Goal: Task Accomplishment & Management: Use online tool/utility

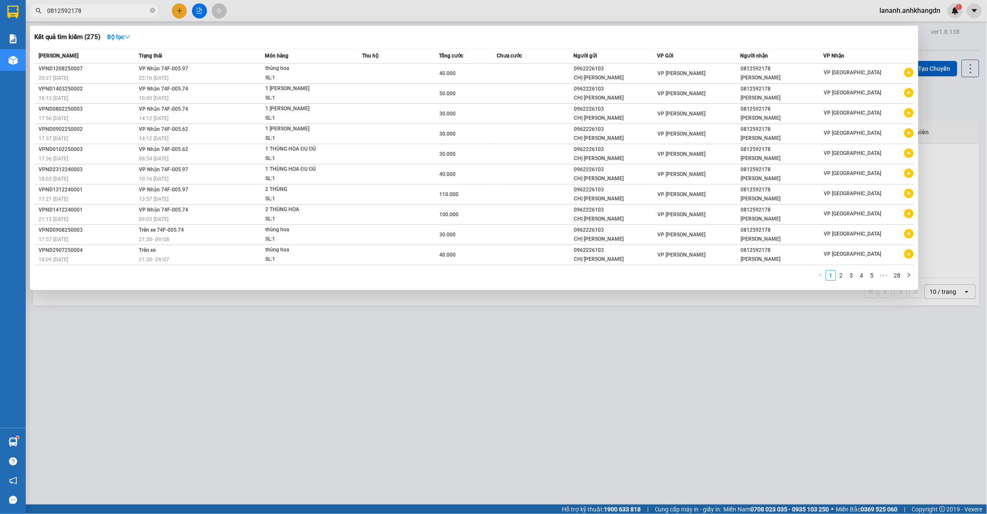
click at [96, 12] on input "0812592178" at bounding box center [97, 10] width 101 height 9
click at [374, 350] on div at bounding box center [493, 257] width 987 height 514
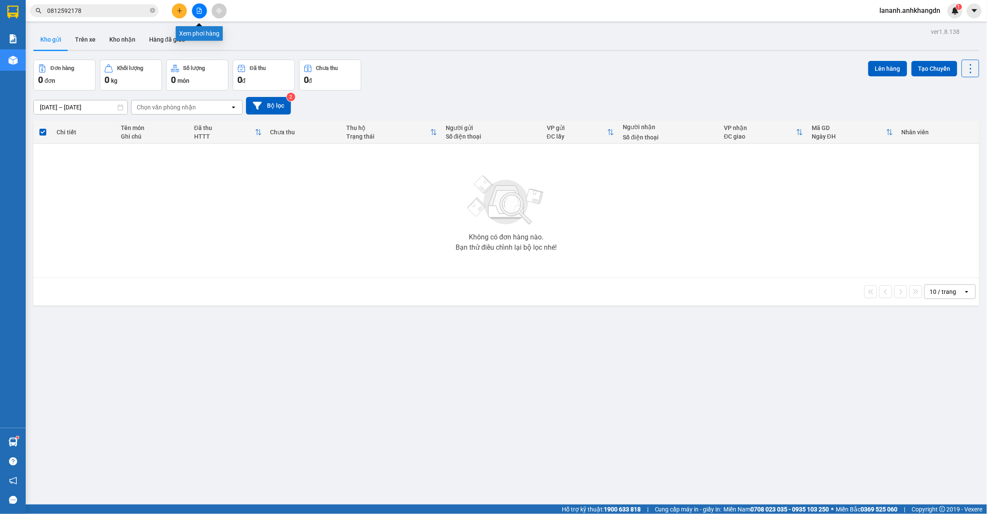
click at [206, 12] on button at bounding box center [199, 10] width 15 height 15
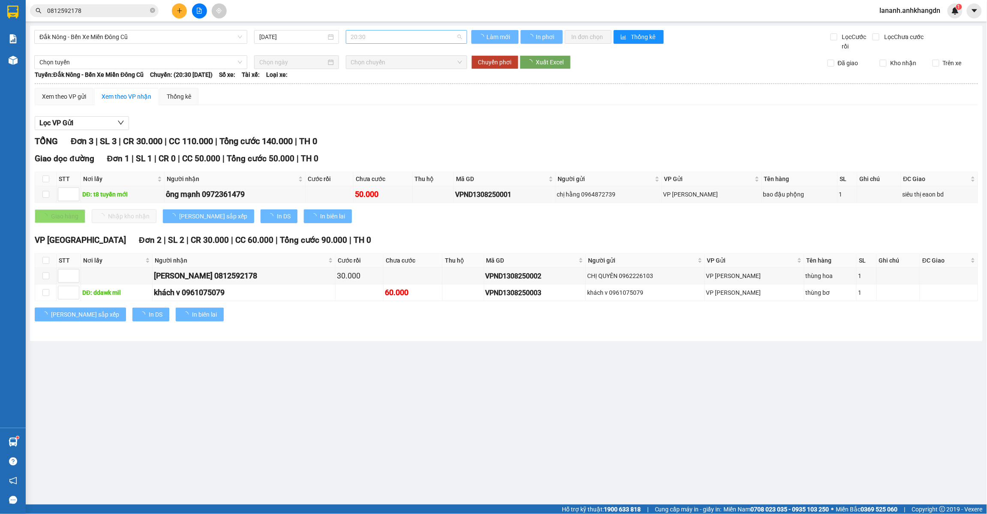
click at [382, 38] on span "20:30" at bounding box center [406, 36] width 111 height 13
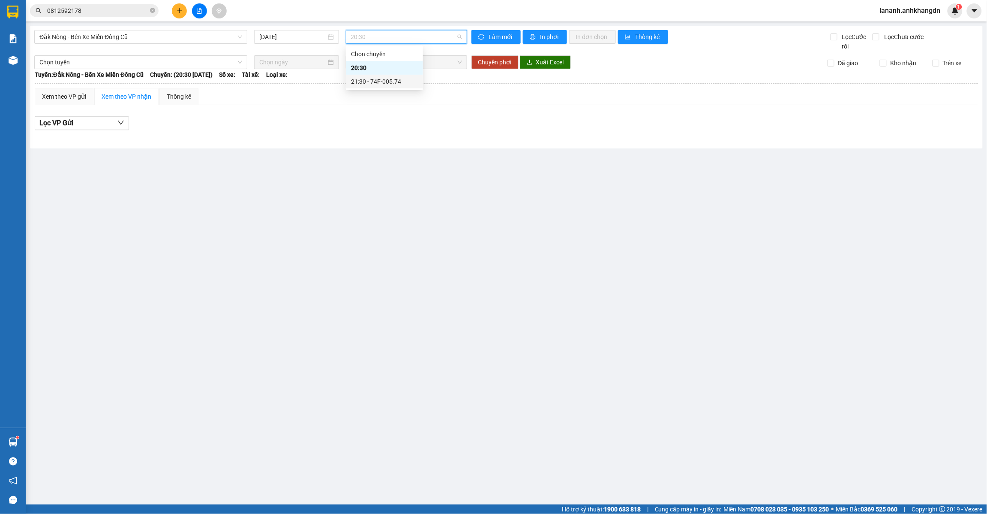
click at [389, 80] on div "21:30 - 74F-005.74" at bounding box center [384, 81] width 67 height 9
